Goal: Complete application form

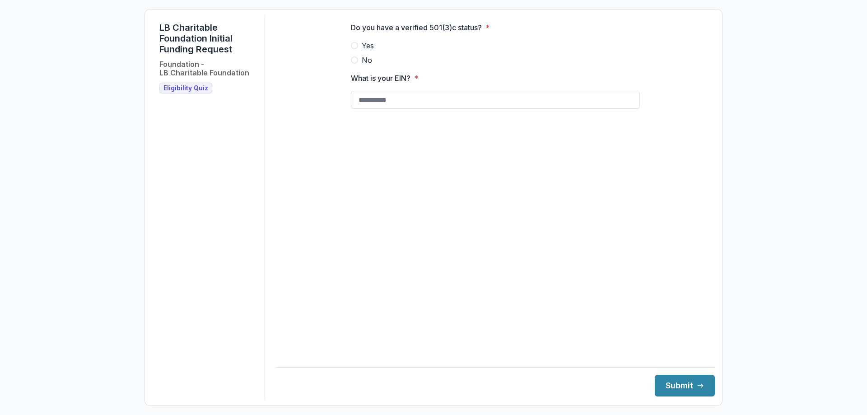
drag, startPoint x: 353, startPoint y: 52, endPoint x: 360, endPoint y: 57, distance: 9.1
click at [353, 49] on span at bounding box center [354, 45] width 7 height 7
click at [366, 107] on input "What is your EIN? *" at bounding box center [495, 100] width 289 height 18
type input "**********"
click at [666, 379] on button "Submit" at bounding box center [684, 386] width 60 height 22
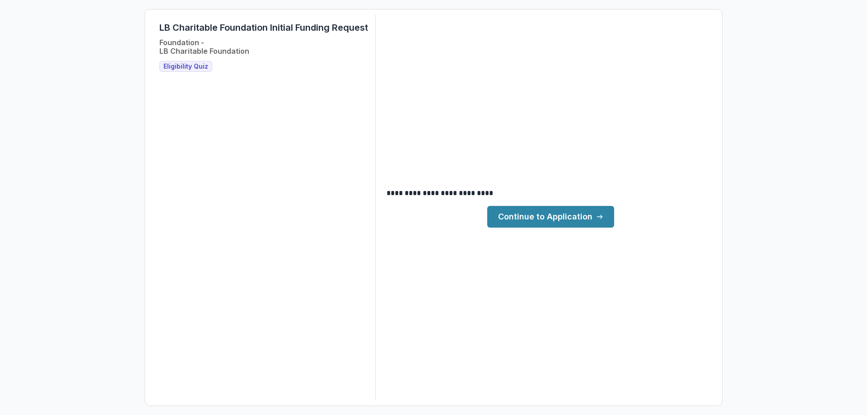
click at [532, 219] on link "Continue to Application" at bounding box center [550, 217] width 127 height 22
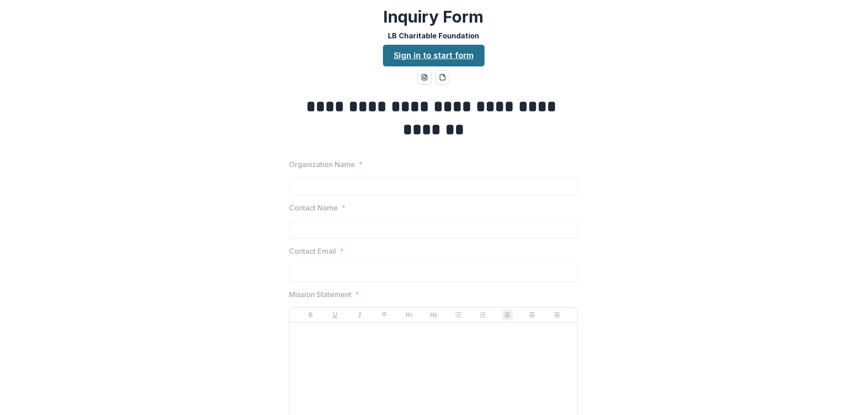
click at [418, 52] on link "Sign in to start form" at bounding box center [434, 56] width 102 height 22
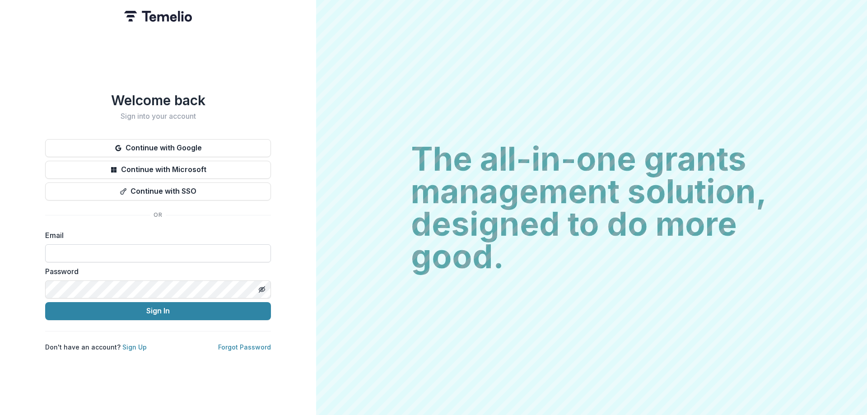
click at [105, 250] on input at bounding box center [158, 253] width 226 height 18
type input "**********"
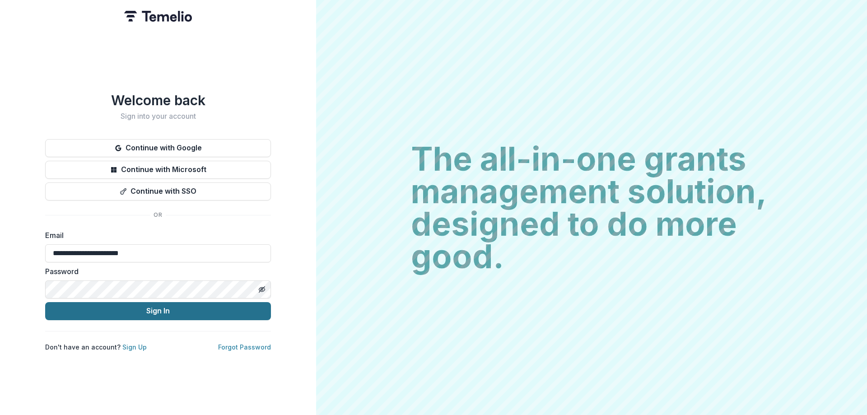
click at [103, 306] on button "Sign In" at bounding box center [158, 311] width 226 height 18
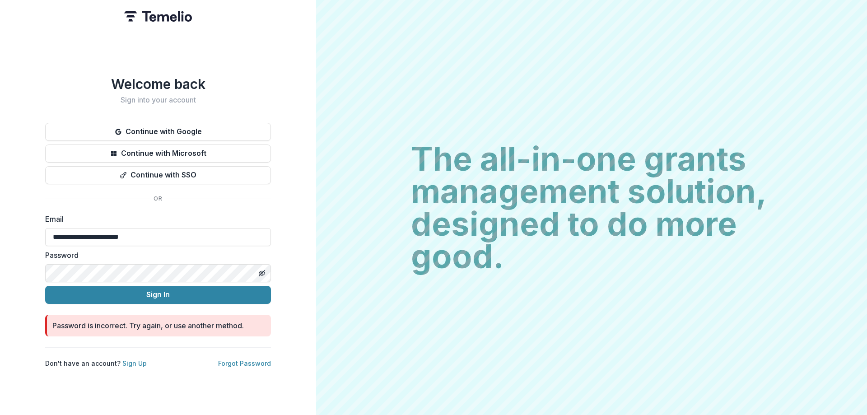
click at [31, 269] on div "**********" at bounding box center [158, 207] width 316 height 415
click at [102, 292] on button "Sign In" at bounding box center [158, 295] width 226 height 18
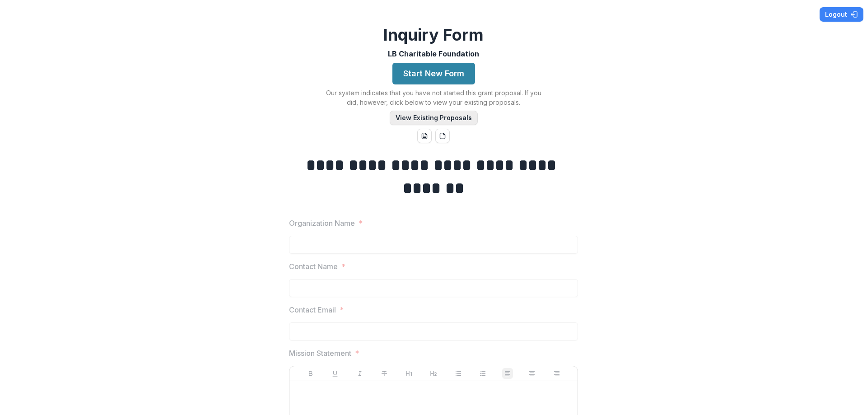
click at [438, 118] on button "View Existing Proposals" at bounding box center [434, 118] width 88 height 14
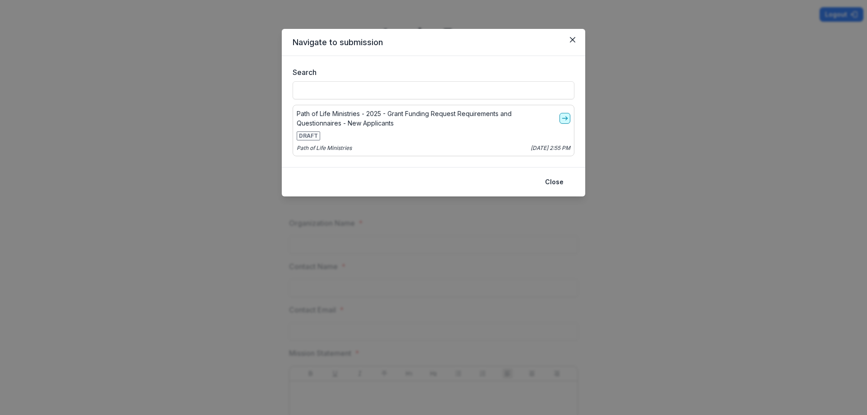
click at [561, 119] on icon "go-to" at bounding box center [564, 118] width 7 height 7
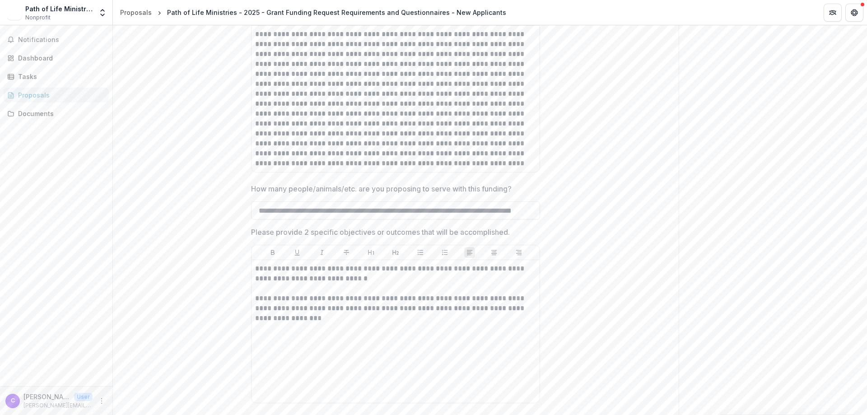
scroll to position [1941, 0]
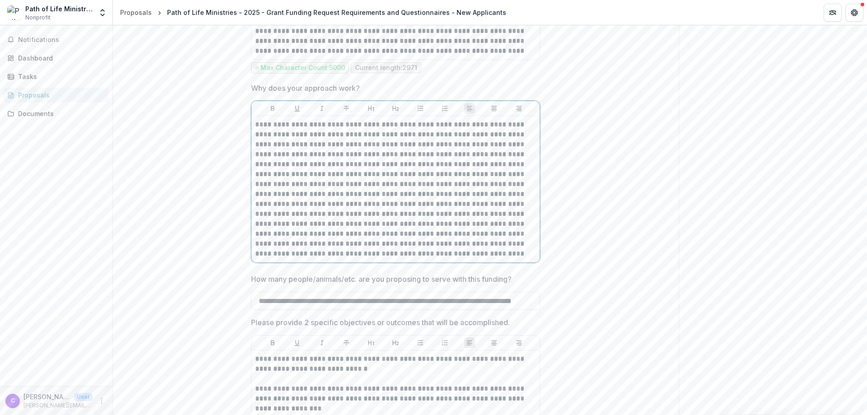
click at [378, 257] on p at bounding box center [395, 189] width 281 height 139
click at [371, 253] on p at bounding box center [395, 189] width 281 height 139
drag, startPoint x: 863, startPoint y: 177, endPoint x: 863, endPoint y: 103, distance: 74.0
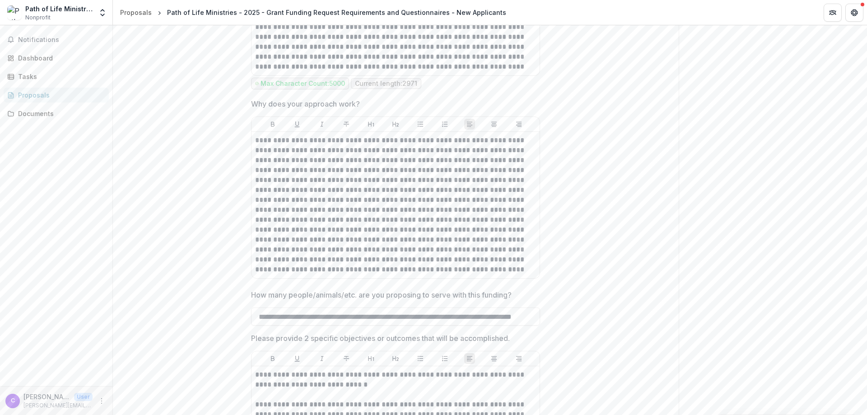
scroll to position [1970, 0]
